Goal: Task Accomplishment & Management: Manage account settings

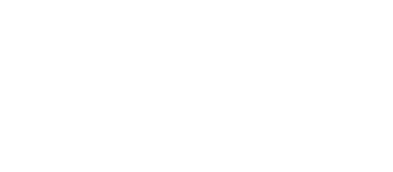
click at [170, 0] on html at bounding box center [196, 0] width 393 height 0
